Goal: Information Seeking & Learning: Find specific fact

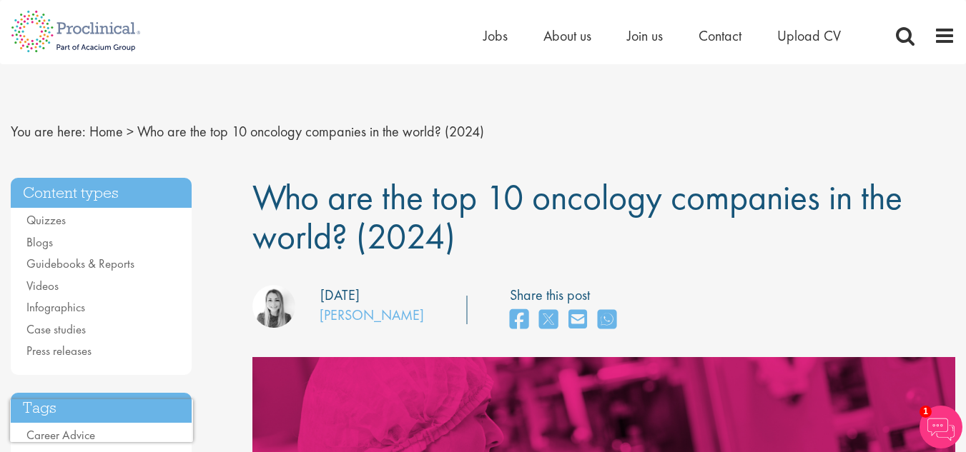
click at [720, 228] on h1 "Who are the top 10 oncology companies in the world? (2024)" at bounding box center [603, 217] width 703 height 79
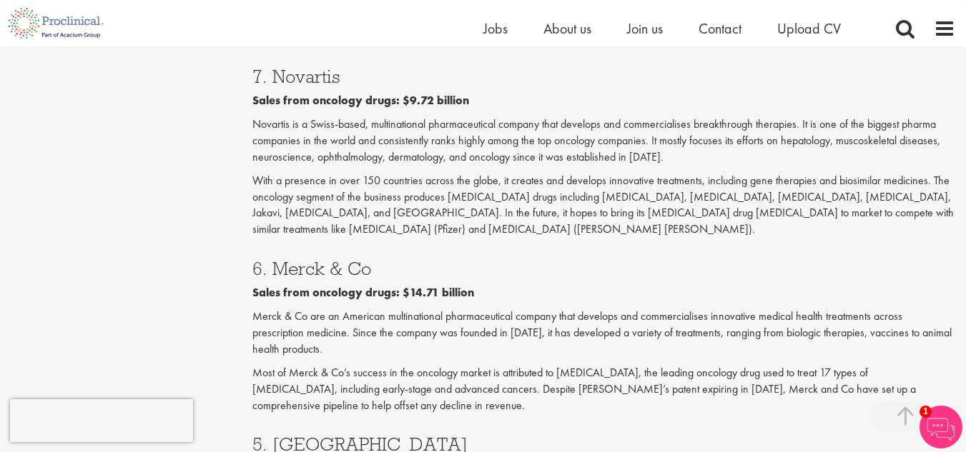
scroll to position [1582, 0]
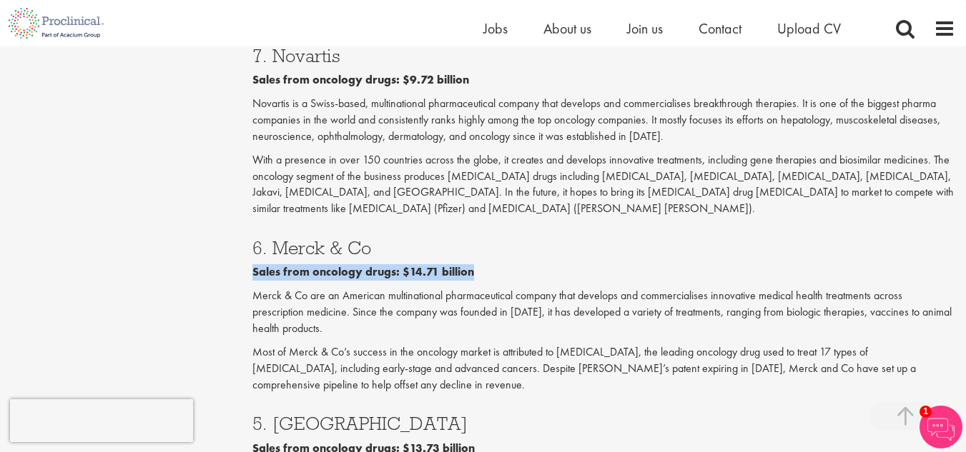
drag, startPoint x: 483, startPoint y: 197, endPoint x: 247, endPoint y: 187, distance: 236.1
click at [247, 187] on div "Who are the top 10 oncology companies in the world? (2024) our consultant manag…" at bounding box center [604, 92] width 724 height 3028
copy b "Sales from oncology drugs: $14.71 billion"
click at [418, 344] on p "Most of Merck & Co’s success in the oncology market is attributed to [MEDICAL_D…" at bounding box center [603, 368] width 703 height 49
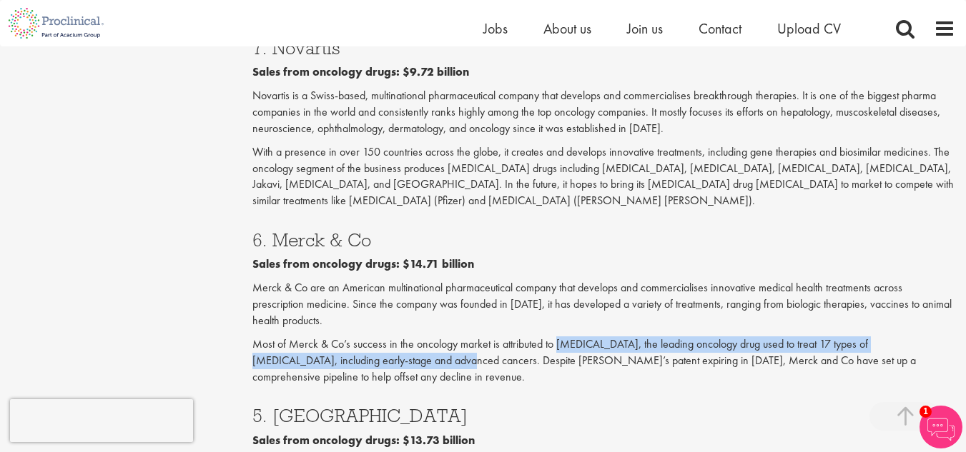
drag, startPoint x: 557, startPoint y: 262, endPoint x: 385, endPoint y: 282, distance: 172.6
click at [385, 337] on p "Most of Merck & Co’s success in the oncology market is attributed to [MEDICAL_D…" at bounding box center [603, 361] width 703 height 49
copy p "[MEDICAL_DATA], the leading oncology drug used to treat 17 types of [MEDICAL_DA…"
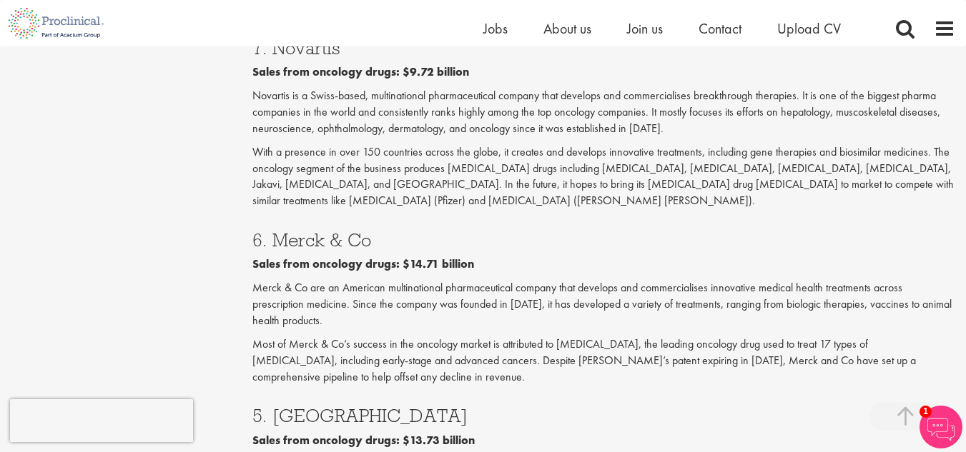
click at [526, 407] on h3 "5. [GEOGRAPHIC_DATA]" at bounding box center [603, 416] width 703 height 19
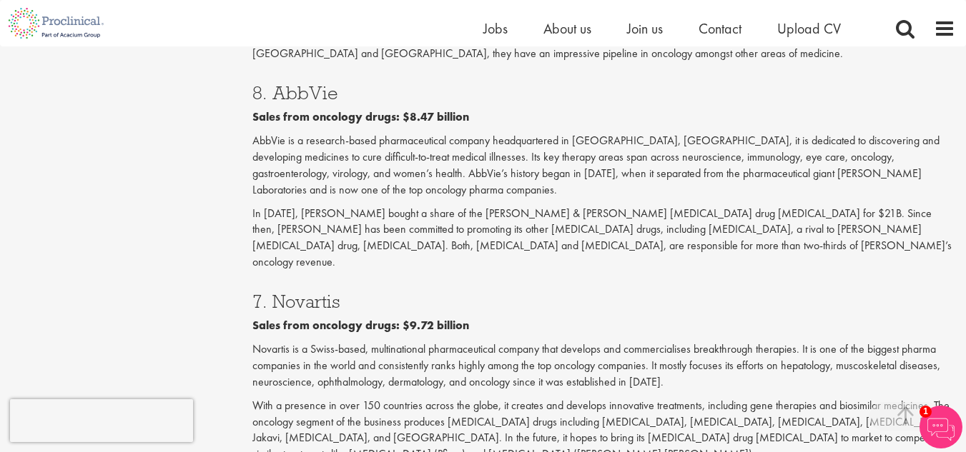
scroll to position [1409, 0]
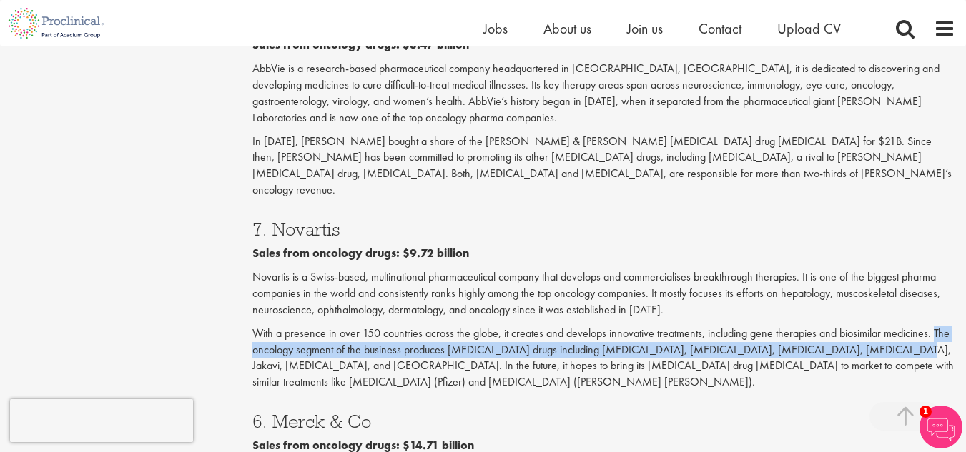
drag, startPoint x: 929, startPoint y: 268, endPoint x: 845, endPoint y: 284, distance: 85.9
click at [845, 326] on p "With a presence in over 150 countries across the globe, it creates and develops…" at bounding box center [603, 358] width 703 height 65
copy p "The oncology segment of the business produces [MEDICAL_DATA] drugs including [M…"
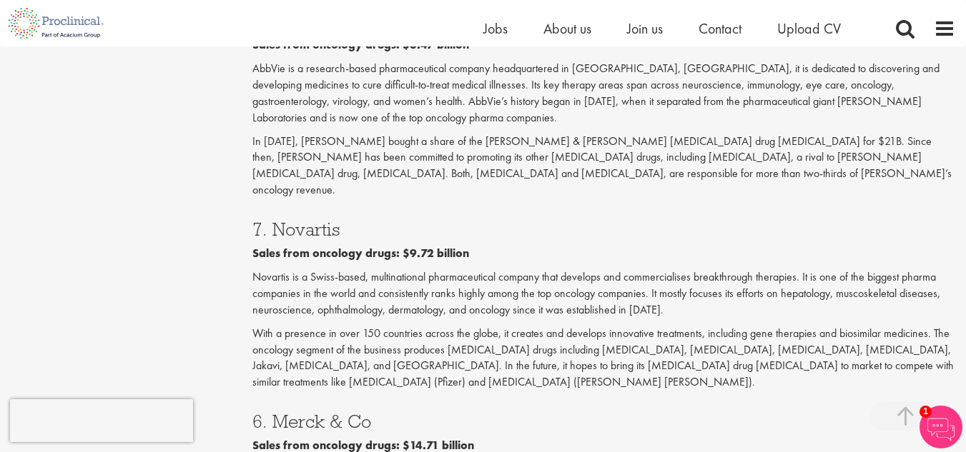
click at [449, 412] on h3 "6. Merck & Co" at bounding box center [603, 421] width 703 height 19
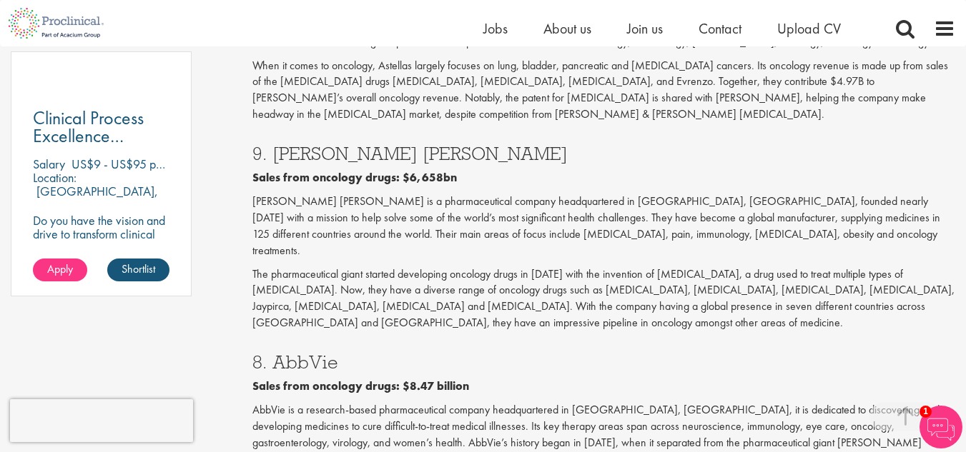
scroll to position [1066, 0]
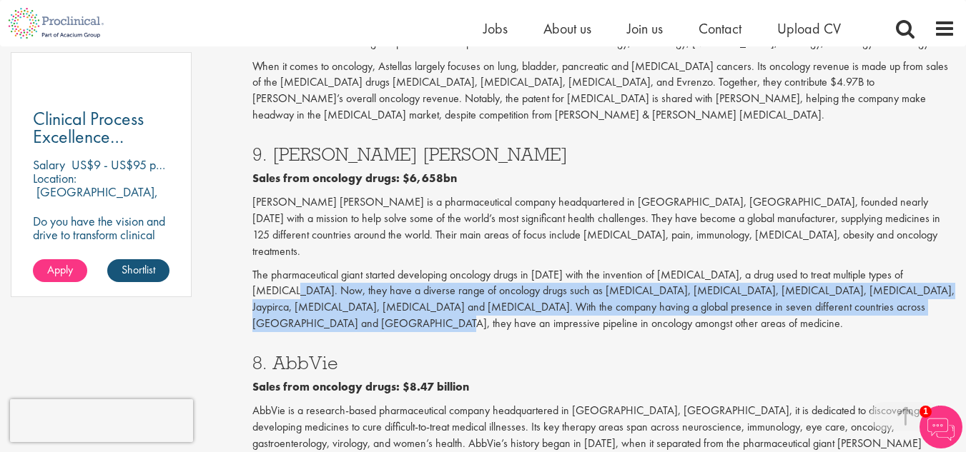
drag, startPoint x: 252, startPoint y: 259, endPoint x: 954, endPoint y: 278, distance: 702.8
click at [954, 278] on p "The pharmaceutical giant started developing oncology drugs in [DATE] with the i…" at bounding box center [603, 299] width 703 height 65
copy p "have a diverse range of oncology drugs such as [MEDICAL_DATA], [MEDICAL_DATA], …"
